Goal: Transaction & Acquisition: Purchase product/service

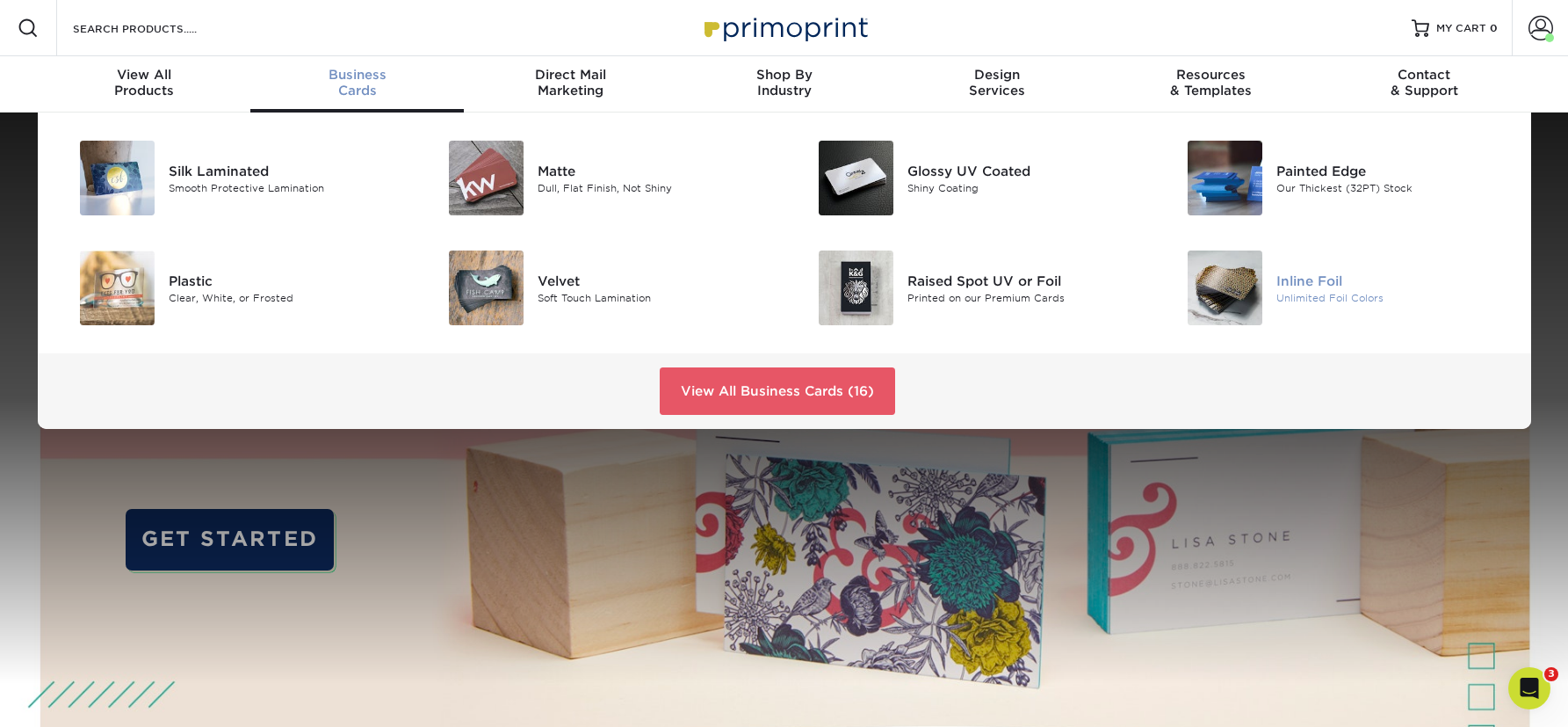
click at [1281, 285] on div "Inline Foil" at bounding box center [1393, 280] width 233 height 20
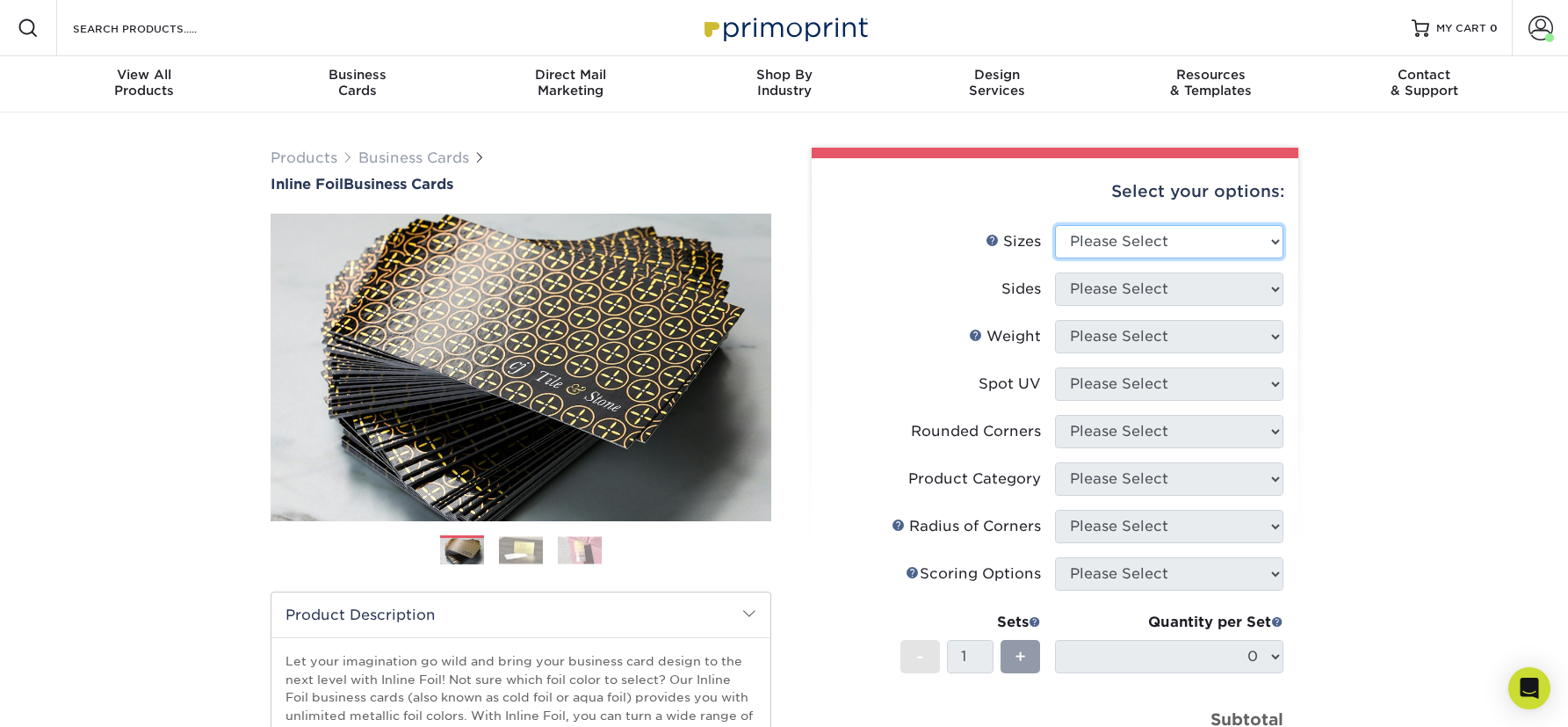
click at [1121, 249] on select "Please Select 1.5" x 3.5" - Mini 1.75" x 3.5" - Mini 2" x 2" - Square 2" x 3" -…" at bounding box center [1169, 242] width 229 height 34
select select "2.00x3.50"
click at [1055, 225] on select "Please Select 1.5" x 3.5" - Mini 1.75" x 3.5" - Mini 2" x 2" - Square 2" x 3" -…" at bounding box center [1169, 242] width 229 height 34
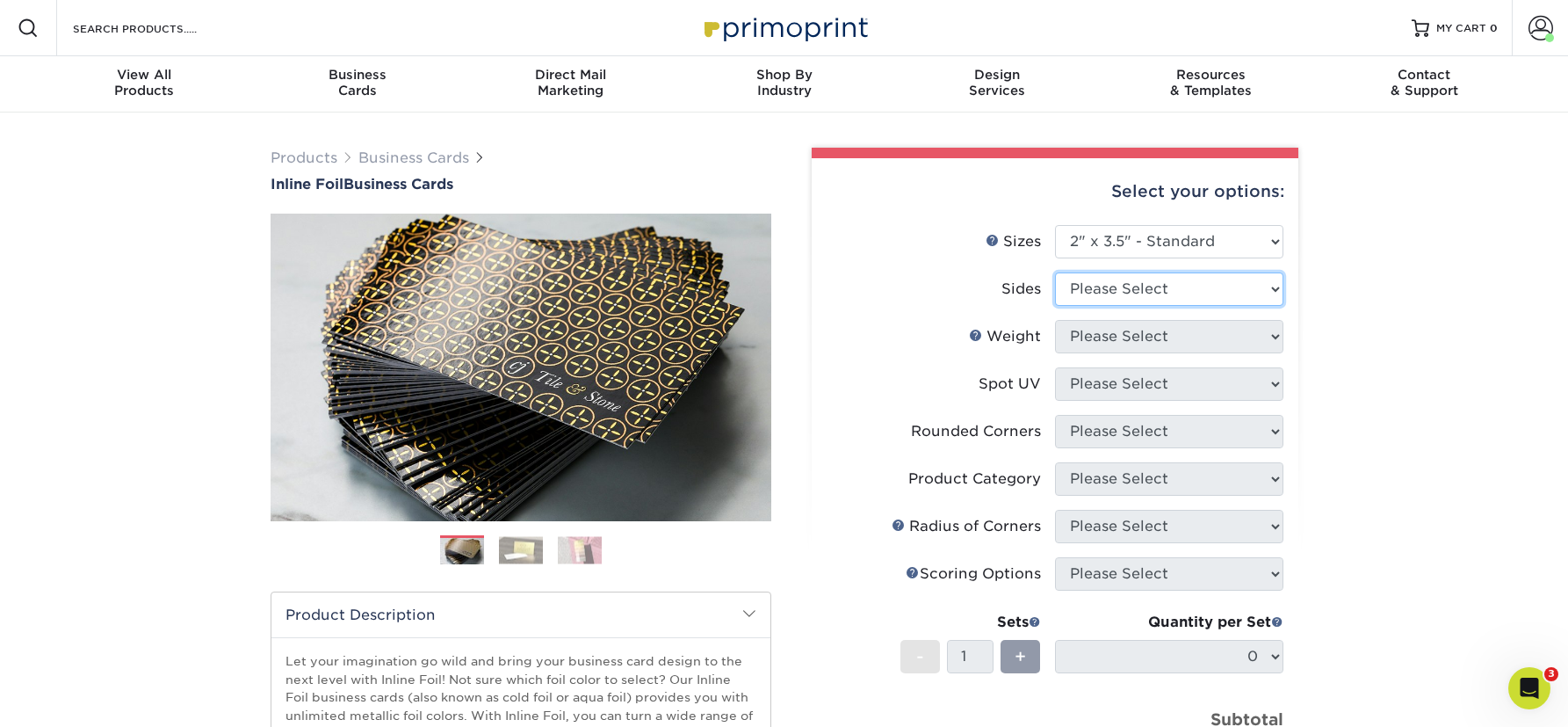
click at [1113, 277] on select "Please Select Print Both Sides - Foil Back Only Print Both Sides - Foil Both Si…" at bounding box center [1169, 289] width 229 height 34
click at [862, 287] on label "Sides" at bounding box center [940, 289] width 229 height 34
click at [749, 376] on link "Next" at bounding box center [745, 368] width 36 height 36
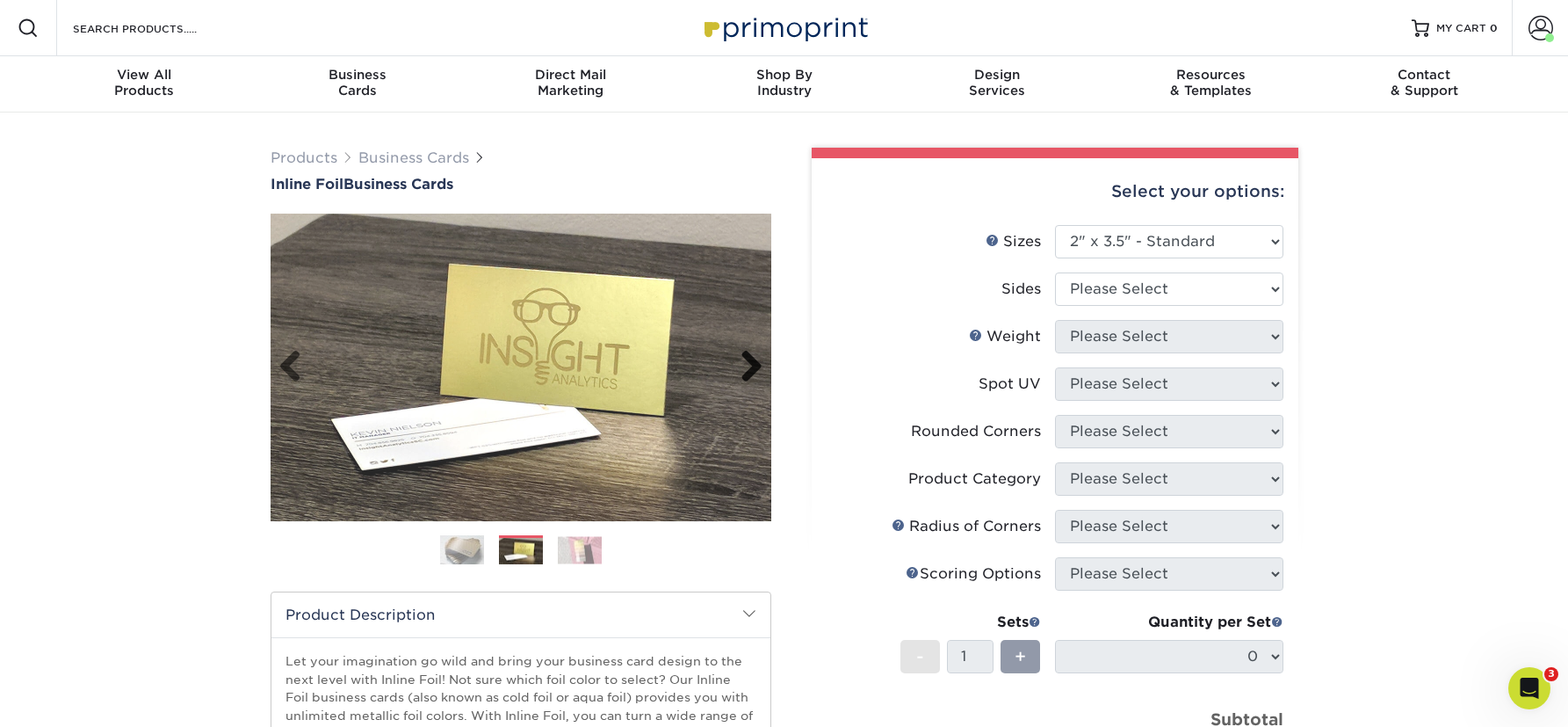
click at [749, 376] on link "Next" at bounding box center [745, 368] width 36 height 36
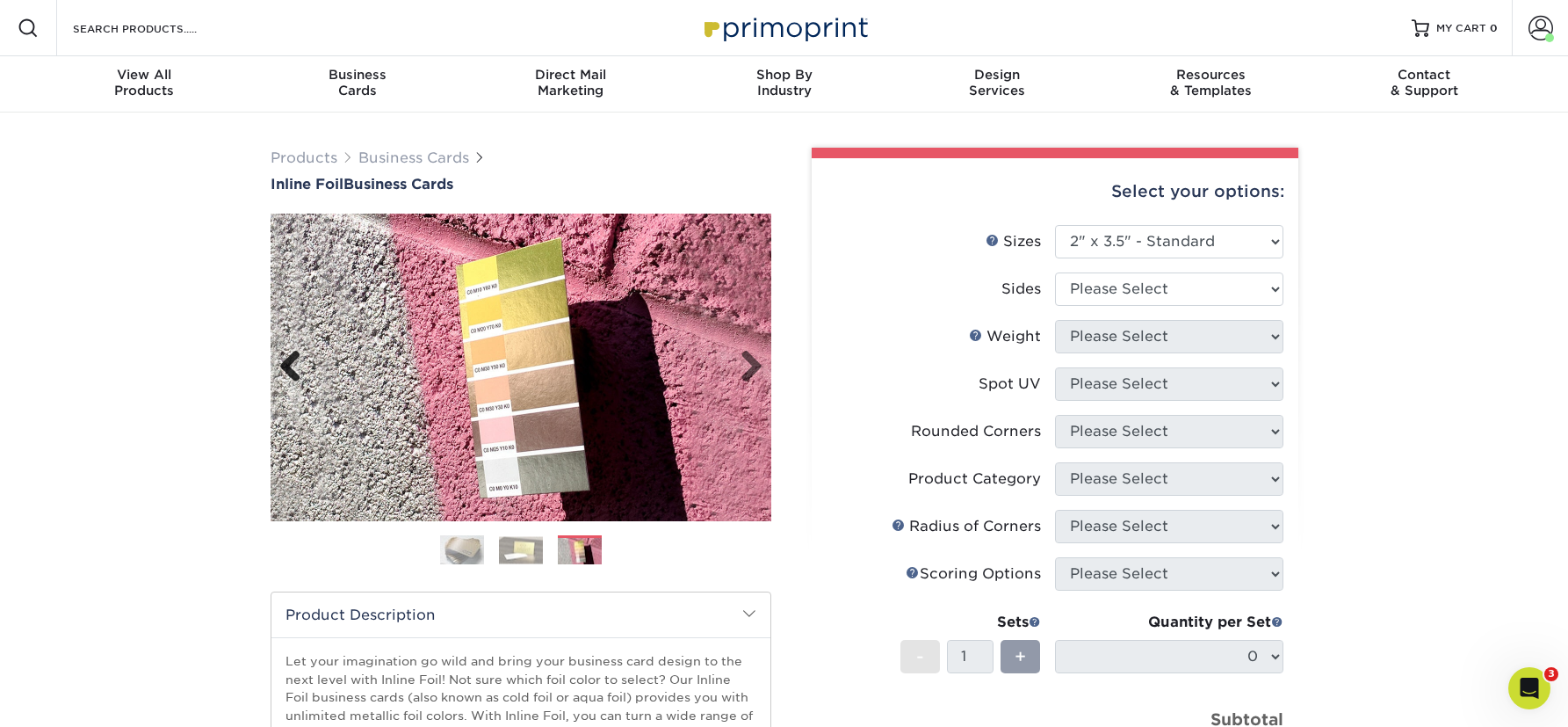
click at [286, 363] on link "Previous" at bounding box center [297, 368] width 36 height 36
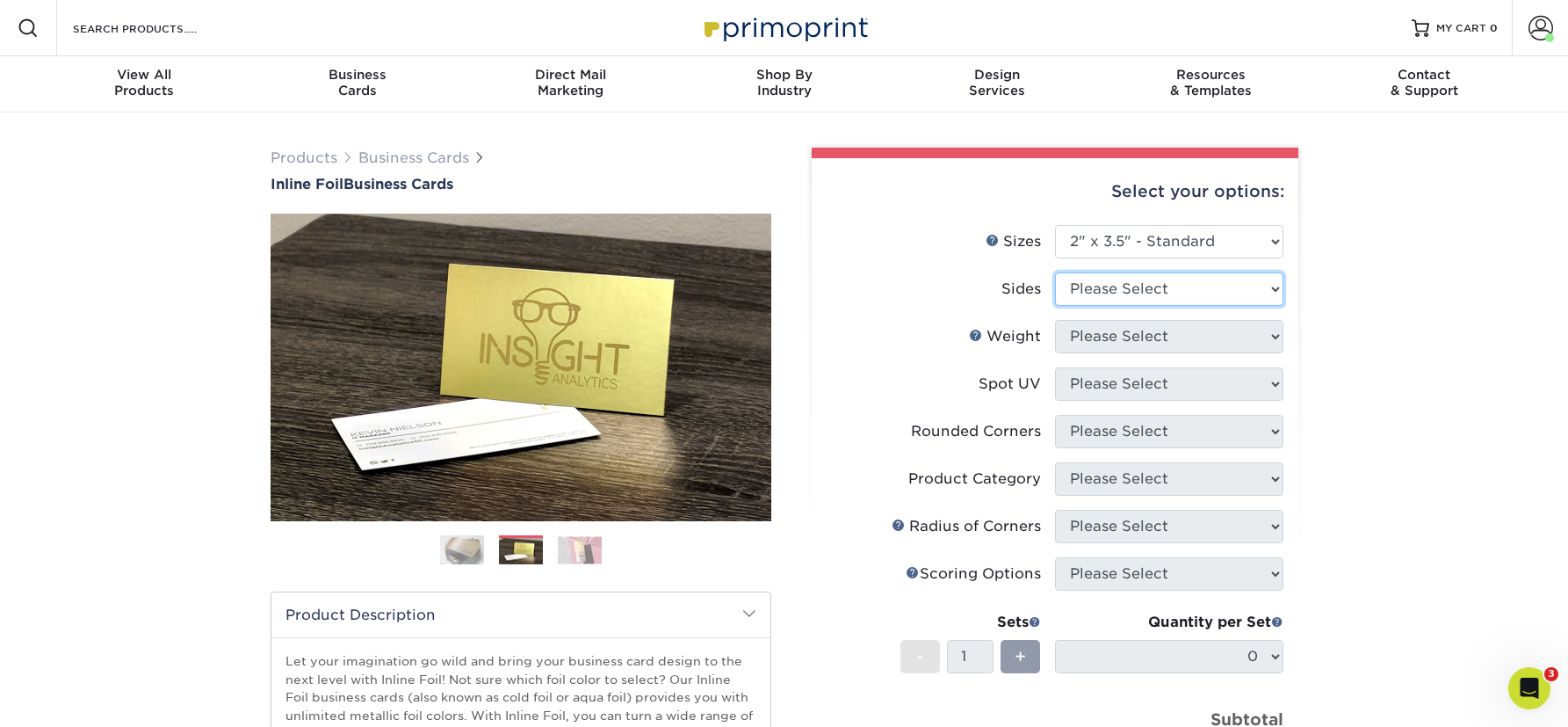
click at [1141, 289] on select "Please Select Print Both Sides - Foil Back Only Print Both Sides - Foil Both Si…" at bounding box center [1169, 289] width 229 height 34
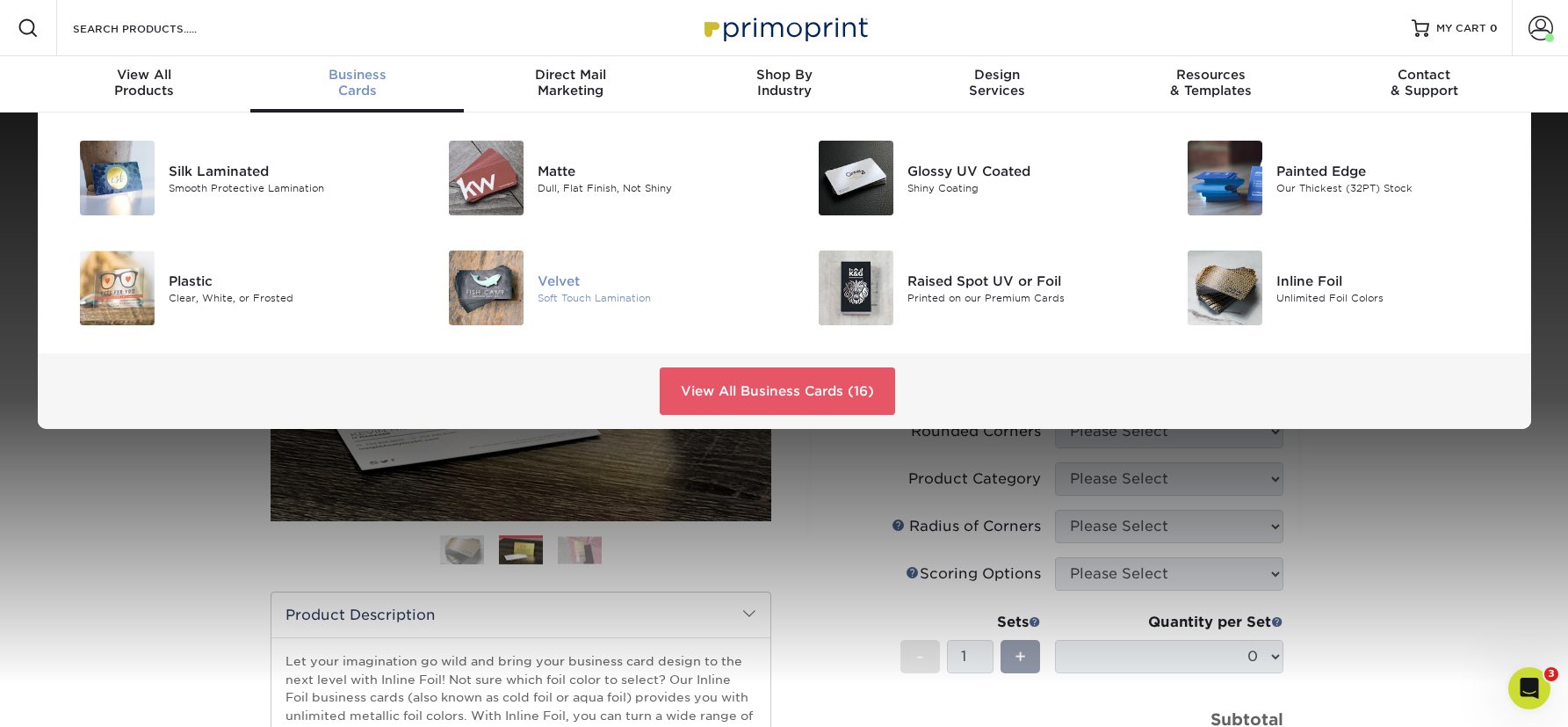
click at [528, 278] on div at bounding box center [476, 287] width 123 height 75
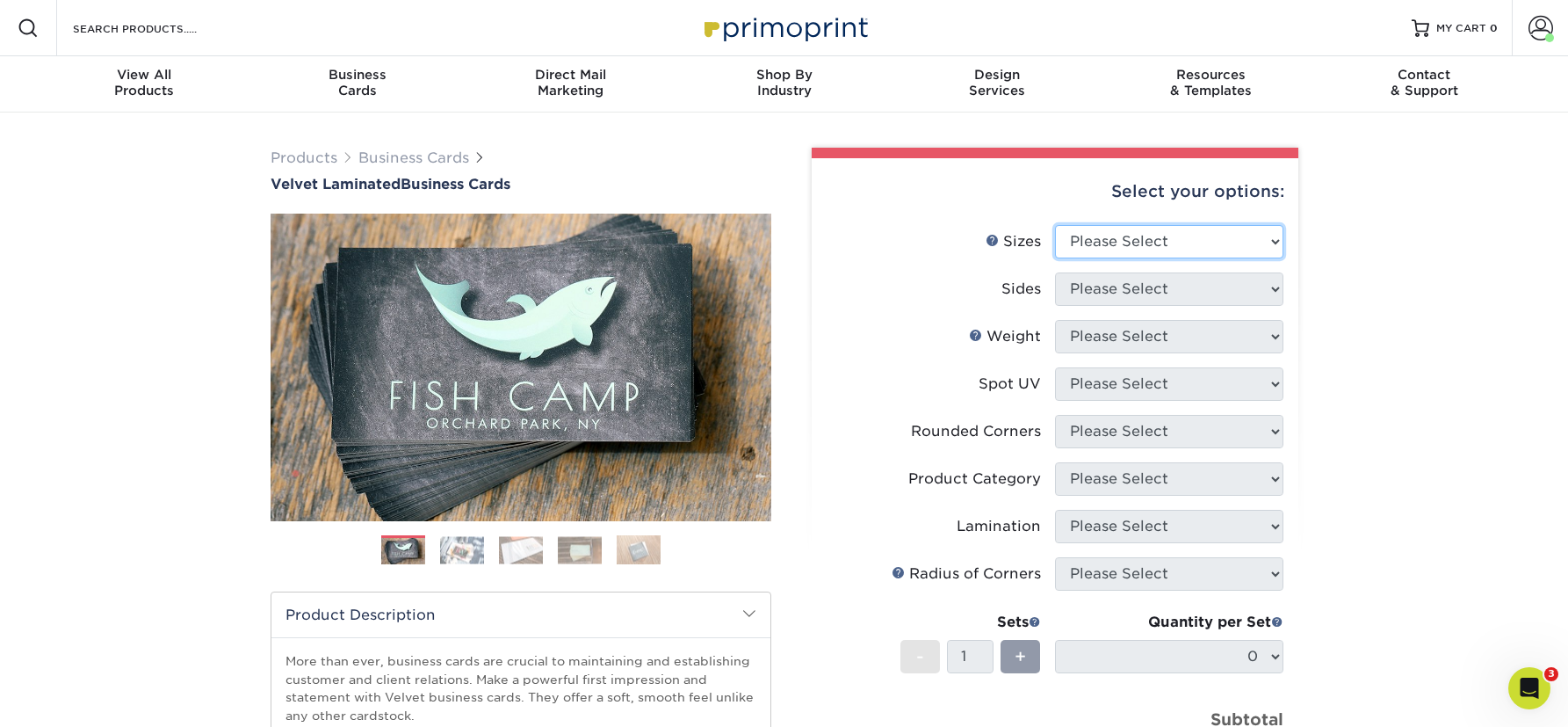
click at [1207, 246] on select "Please Select 1.5" x 3.5" - Mini 1.75" x 3.5" - Mini 2" x 2" - Square 2" x 3" -…" at bounding box center [1169, 242] width 229 height 34
select select "2.00x3.50"
click at [1055, 225] on select "Please Select 1.5" x 3.5" - Mini 1.75" x 3.5" - Mini 2" x 2" - Square 2" x 3" -…" at bounding box center [1169, 242] width 229 height 34
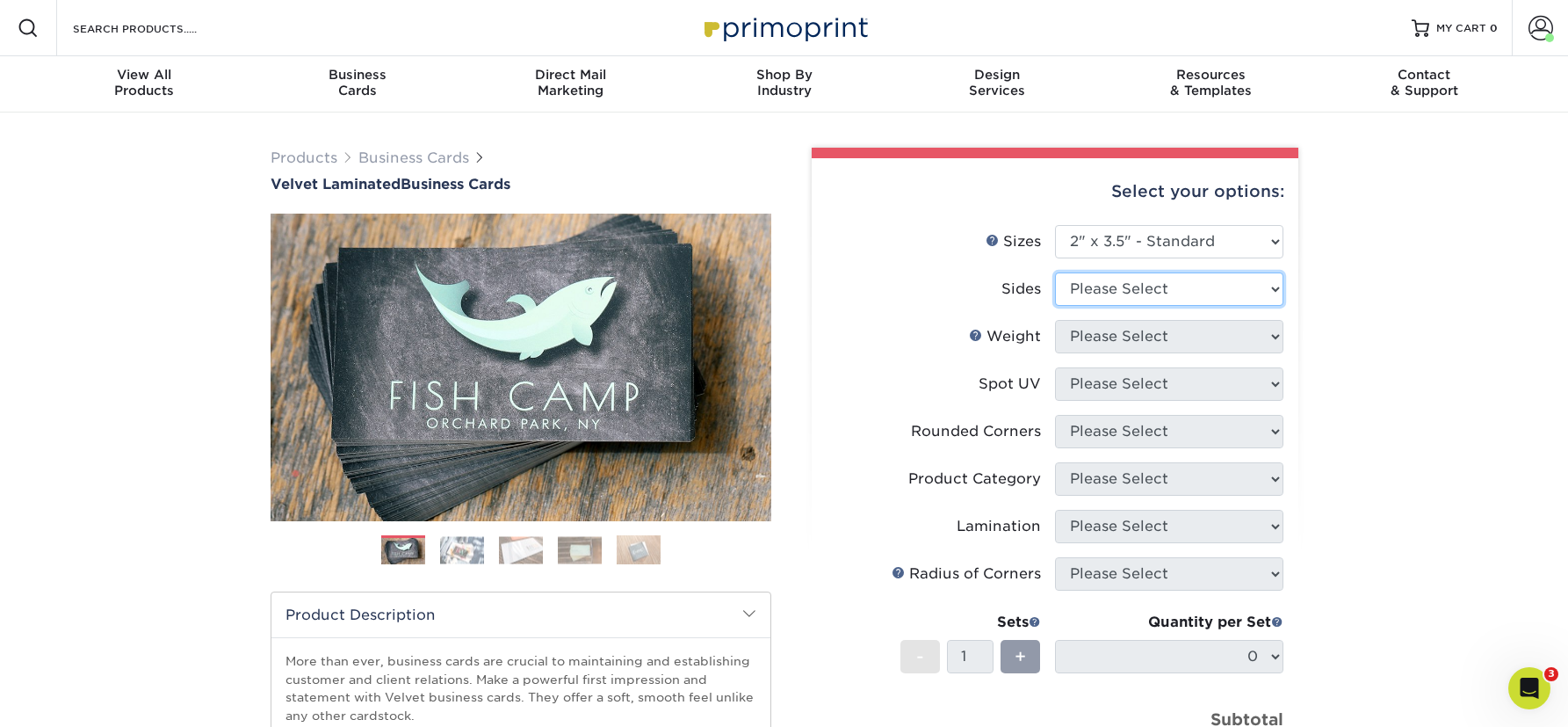
click at [1138, 289] on select "Please Select Print Both Sides Print Front Only" at bounding box center [1169, 289] width 229 height 34
select select "13abbda7-1d64-4f25-8bb2-c179b224825d"
click at [1055, 272] on select "Please Select Print Both Sides Print Front Only" at bounding box center [1169, 289] width 229 height 34
click at [1158, 339] on select "Please Select 16PT" at bounding box center [1169, 337] width 229 height 34
select select "16PT"
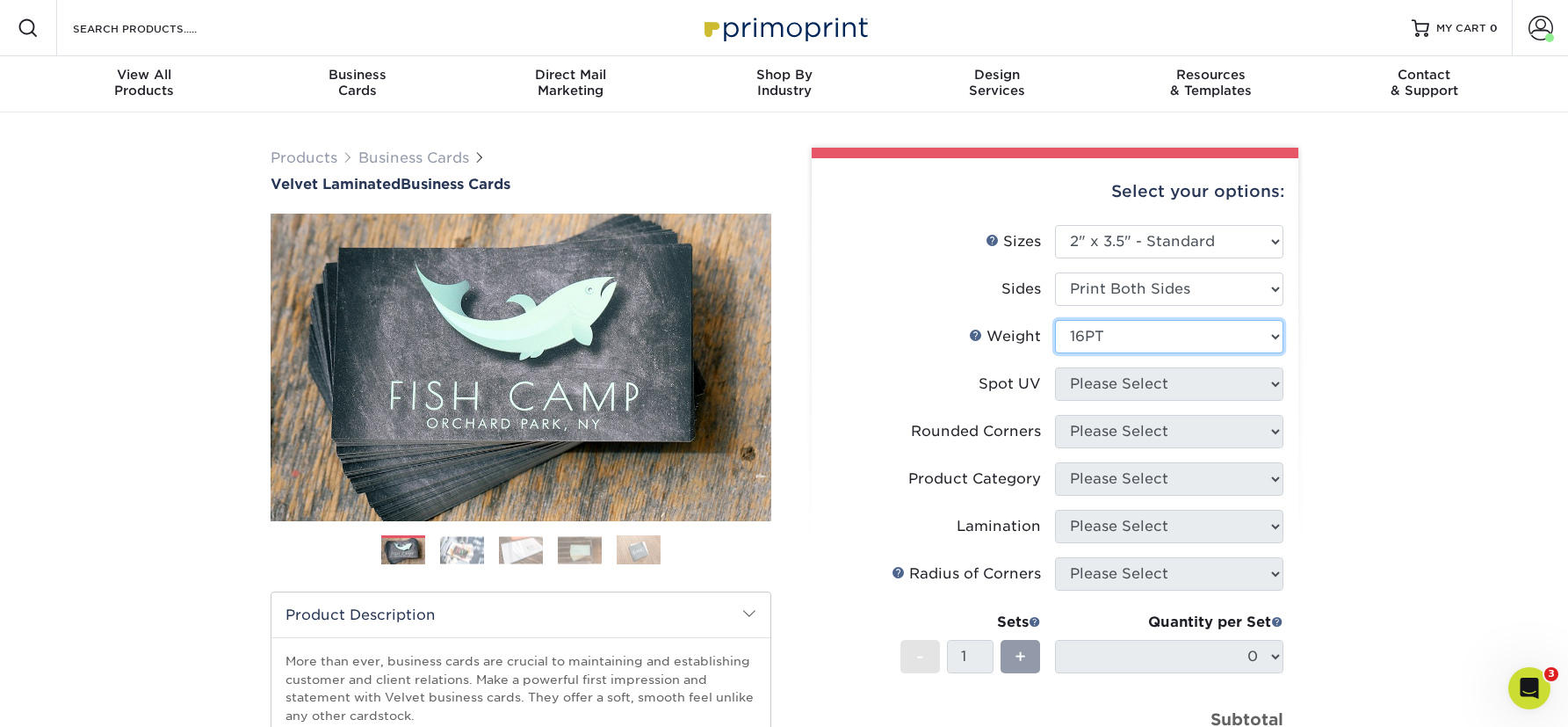
click at [1055, 320] on select "Please Select 16PT" at bounding box center [1169, 337] width 229 height 34
click at [1177, 392] on select "Please Select No Spot UV Front and Back (Both Sides) Front Only Back Only" at bounding box center [1169, 384] width 229 height 34
select select "0"
click at [1055, 368] on select "Please Select No Spot UV Front and Back (Both Sides) Front Only Back Only" at bounding box center [1169, 384] width 229 height 34
